Goal: Task Accomplishment & Management: Use online tool/utility

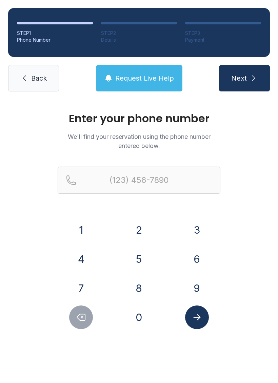
click at [139, 289] on button "8" at bounding box center [139, 288] width 24 height 24
click at [193, 264] on button "6" at bounding box center [197, 259] width 24 height 24
click at [86, 257] on button "4" at bounding box center [81, 259] width 24 height 24
click at [77, 287] on button "7" at bounding box center [81, 288] width 24 height 24
click at [142, 293] on button "8" at bounding box center [139, 288] width 24 height 24
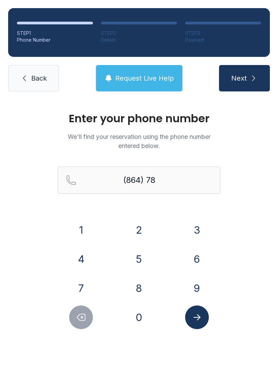
click at [81, 257] on button "4" at bounding box center [81, 259] width 24 height 24
click at [81, 256] on button "4" at bounding box center [81, 259] width 24 height 24
click at [135, 321] on button "0" at bounding box center [139, 317] width 24 height 24
click at [140, 234] on button "2" at bounding box center [139, 230] width 24 height 24
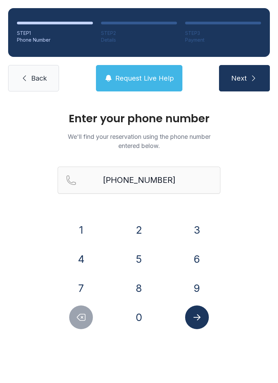
click at [200, 328] on button "Submit lookup form" at bounding box center [197, 317] width 24 height 24
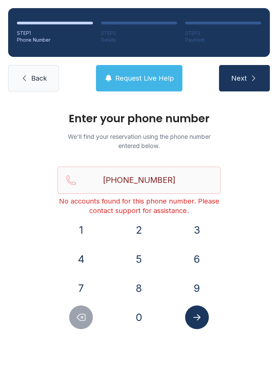
click at [84, 325] on button "Delete number" at bounding box center [81, 317] width 24 height 24
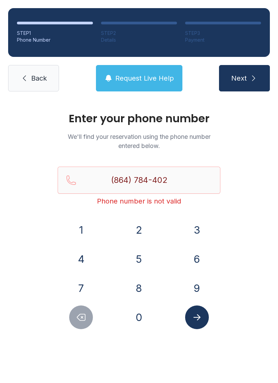
click at [78, 317] on icon "Delete number" at bounding box center [81, 317] width 8 height 6
click at [83, 318] on icon "Delete number" at bounding box center [81, 317] width 8 height 6
click at [81, 317] on icon "Delete number" at bounding box center [81, 317] width 10 height 10
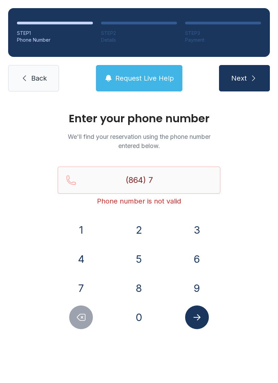
click at [81, 317] on icon "Delete number" at bounding box center [81, 317] width 10 height 10
click at [82, 322] on icon "Delete number" at bounding box center [81, 317] width 10 height 10
click at [82, 321] on icon "Delete number" at bounding box center [81, 317] width 10 height 10
type input "(8"
click at [83, 323] on button "Delete number" at bounding box center [81, 317] width 24 height 24
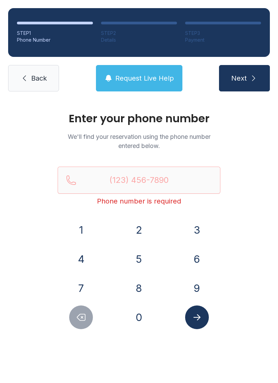
click at [83, 323] on button "Delete number" at bounding box center [81, 317] width 24 height 24
click at [80, 323] on button "Delete number" at bounding box center [81, 317] width 24 height 24
